Goal: Answer question/provide support: Share knowledge or assist other users

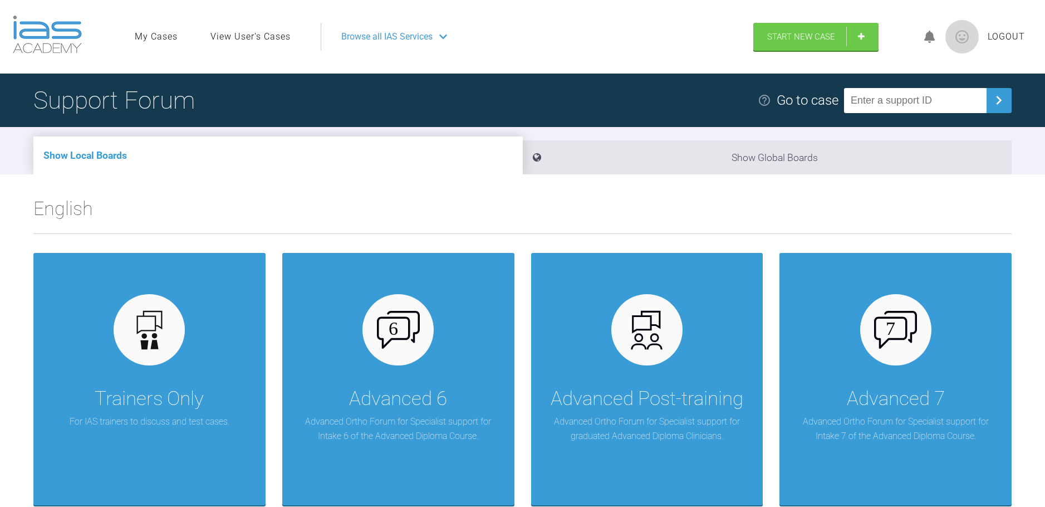
click at [249, 32] on link "View User's Cases" at bounding box center [250, 37] width 80 height 14
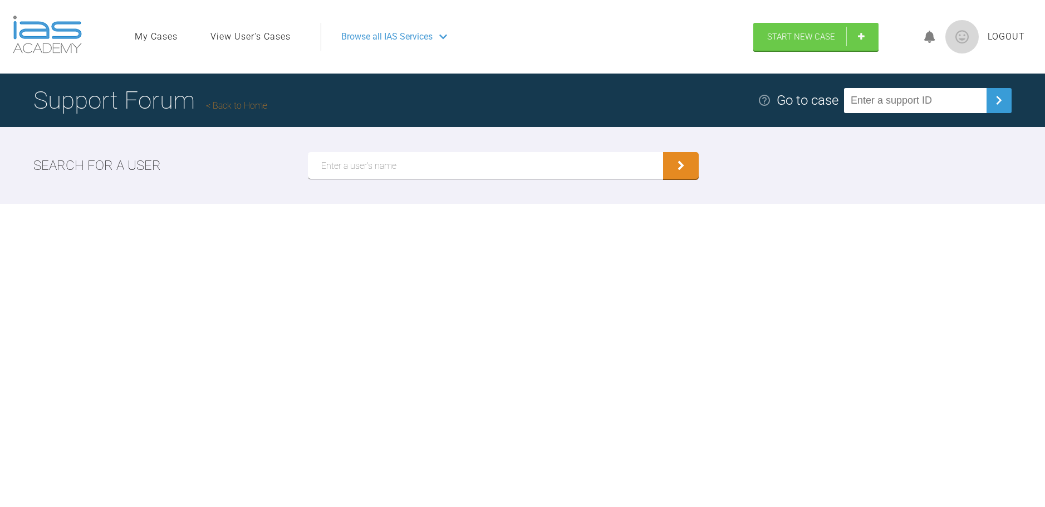
click at [366, 169] on input "text" at bounding box center [486, 165] width 356 height 27
click at [663, 152] on button "submit" at bounding box center [681, 165] width 36 height 27
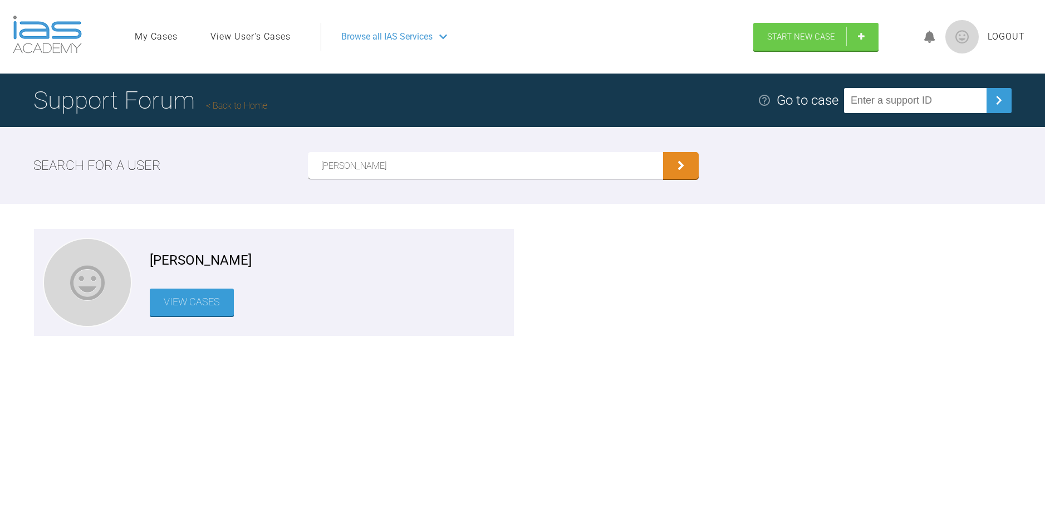
click at [353, 166] on input "[PERSON_NAME]" at bounding box center [486, 165] width 356 height 27
type input "[PERSON_NAME]"
click at [663, 152] on button "submit" at bounding box center [681, 165] width 36 height 27
click at [198, 301] on link "View Cases" at bounding box center [192, 301] width 84 height 27
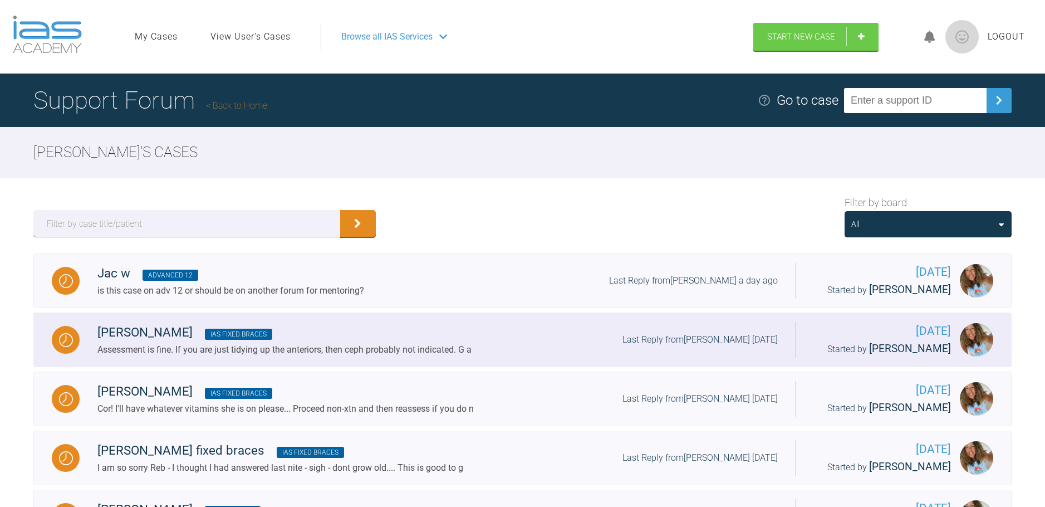
scroll to position [316, 0]
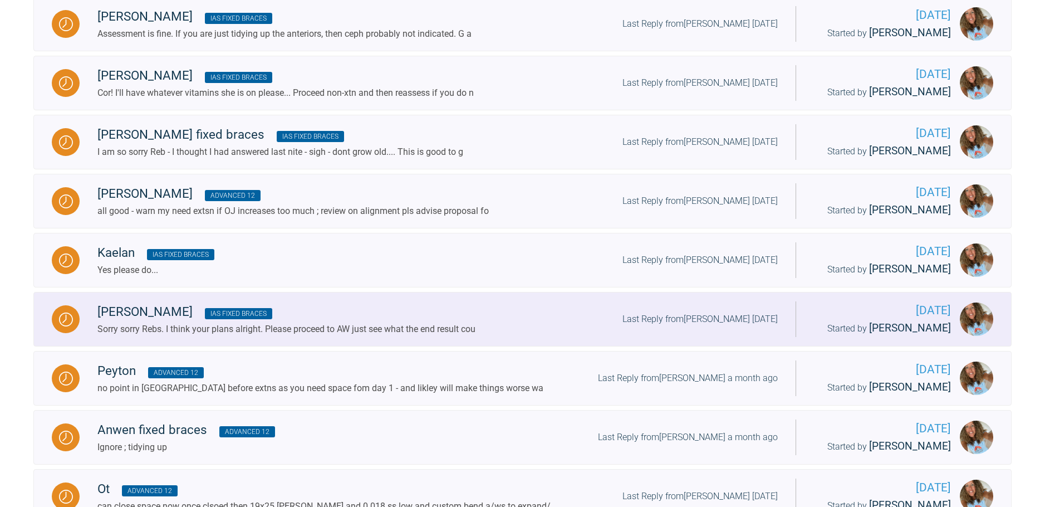
click at [129, 322] on div "[PERSON_NAME] b IAS Fixed Braces" at bounding box center [286, 312] width 378 height 20
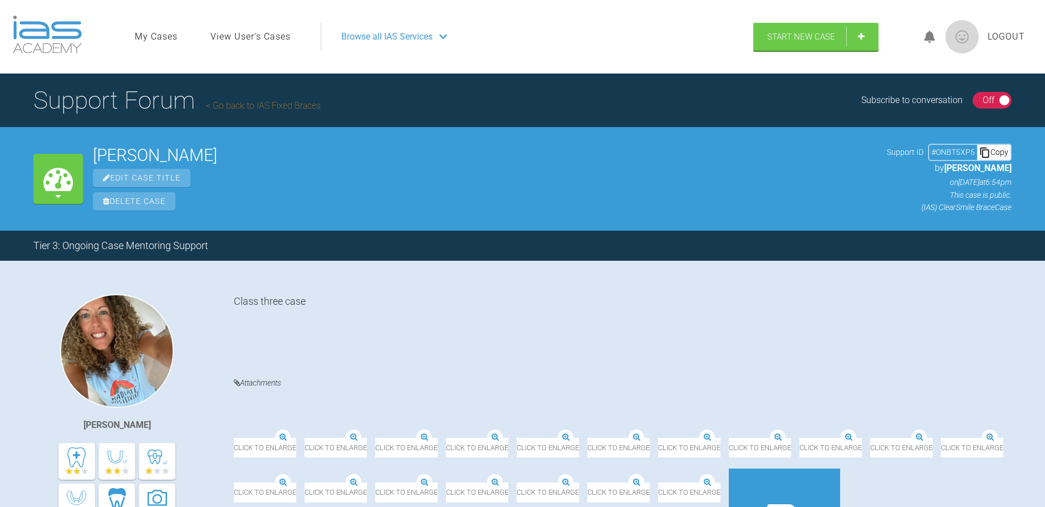
click at [375, 438] on img at bounding box center [375, 438] width 0 height 0
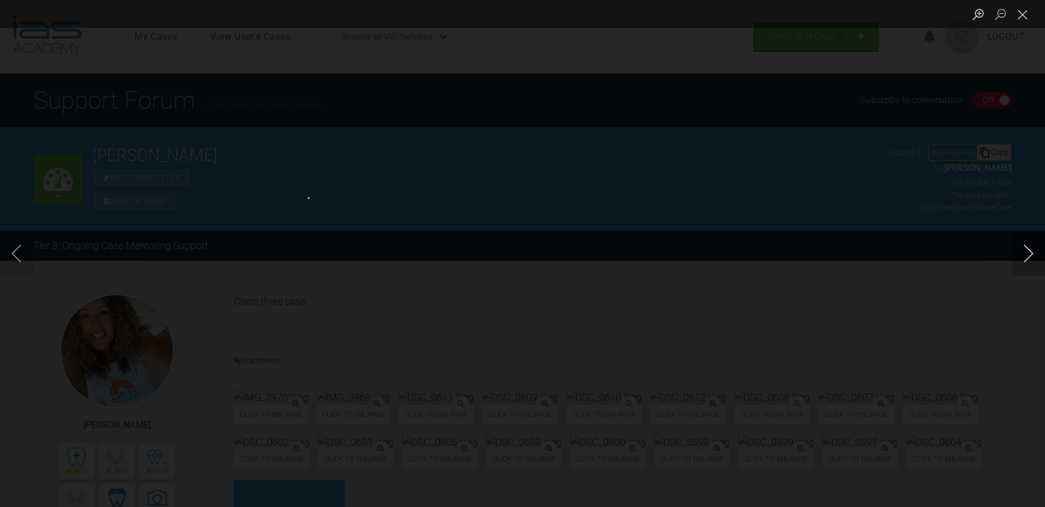
click at [1029, 255] on button "Next image" at bounding box center [1027, 253] width 33 height 45
click at [1015, 263] on button "Next image" at bounding box center [1027, 253] width 33 height 45
click at [1020, 257] on button "Next image" at bounding box center [1027, 253] width 33 height 45
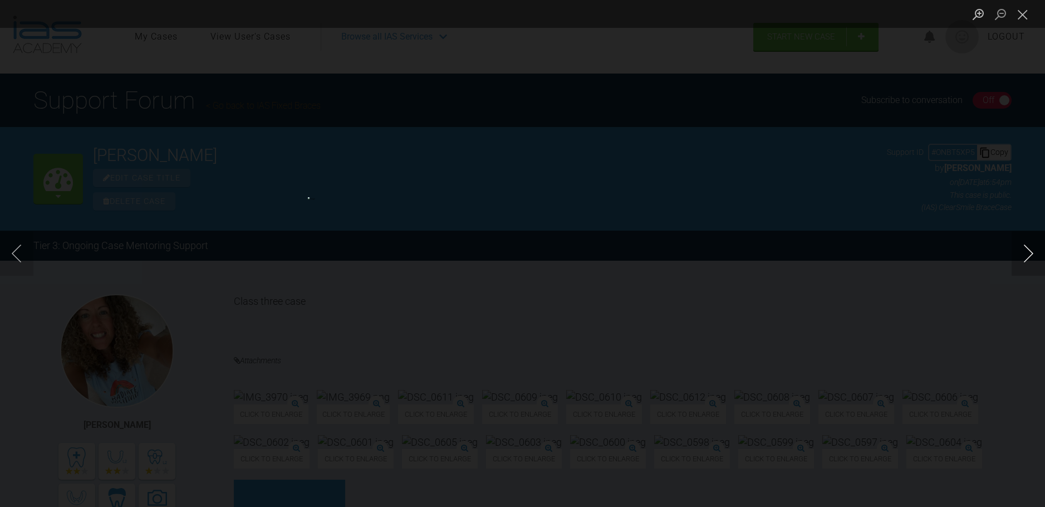
click at [1026, 256] on button "Next image" at bounding box center [1027, 253] width 33 height 45
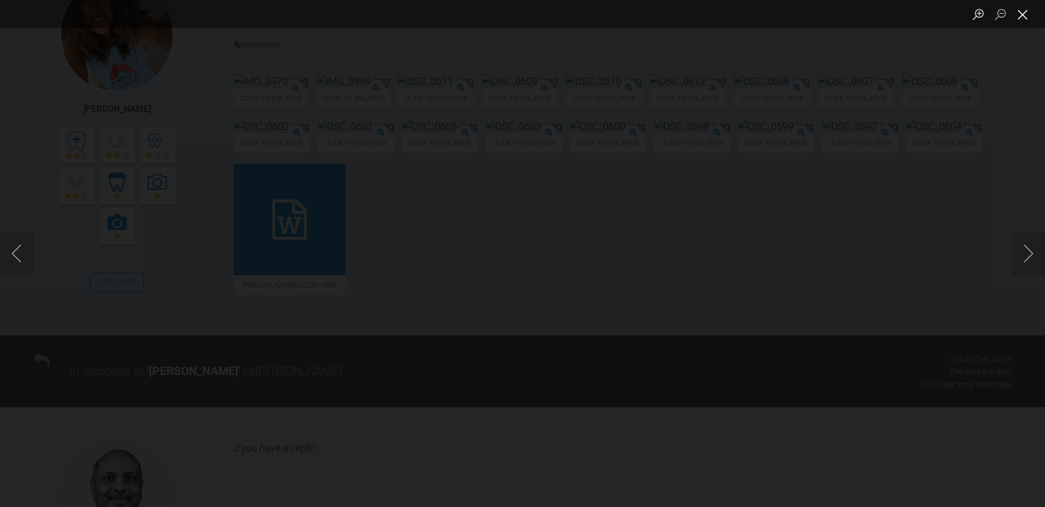
click at [1012, 22] on button "Close lightbox" at bounding box center [1022, 13] width 22 height 19
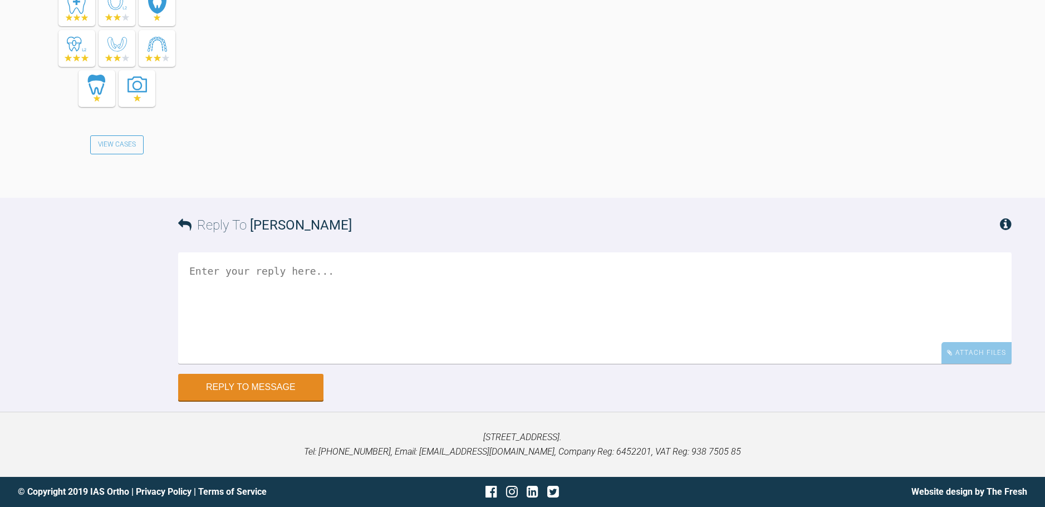
scroll to position [3918, 0]
